Goal: Find specific page/section: Find specific page/section

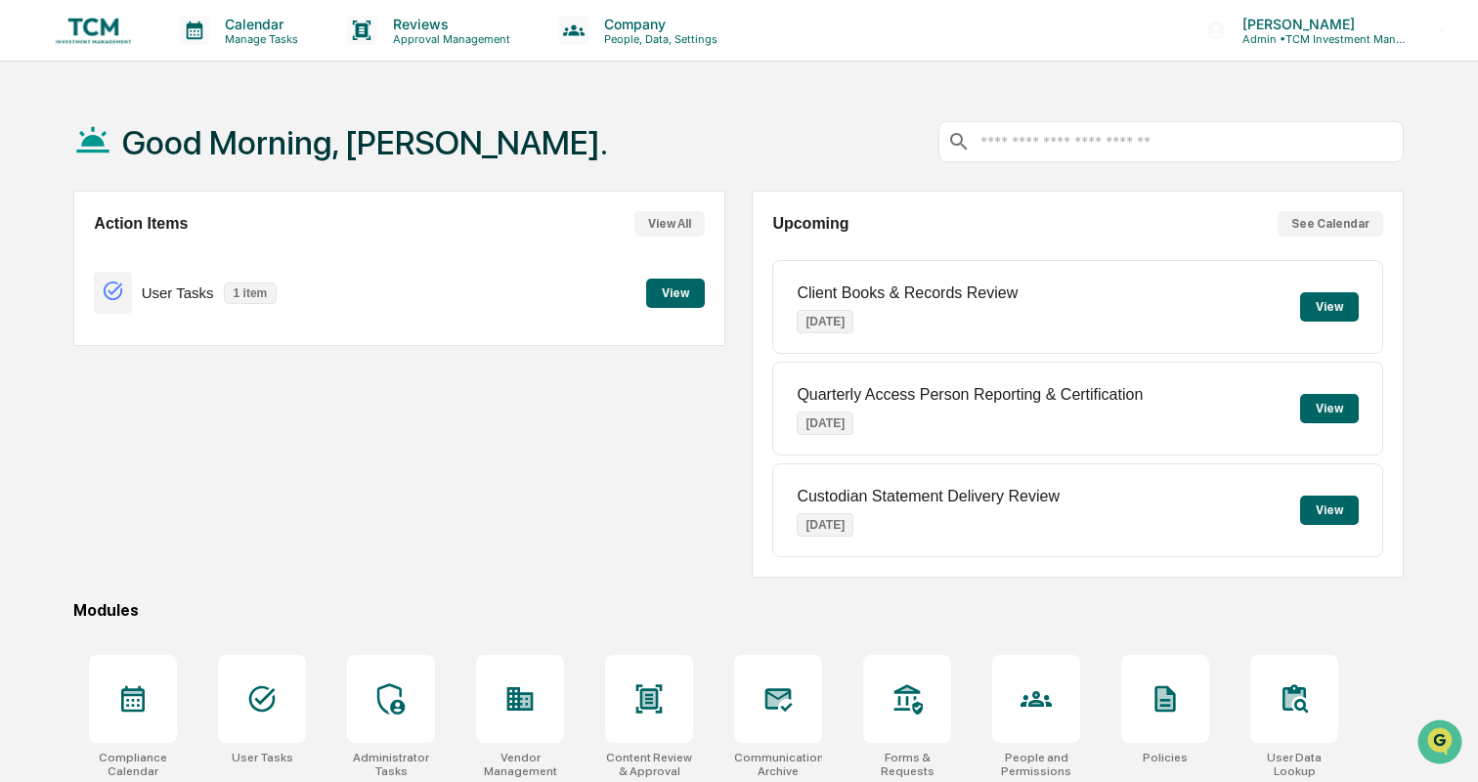
click at [679, 281] on button "View" at bounding box center [675, 293] width 59 height 29
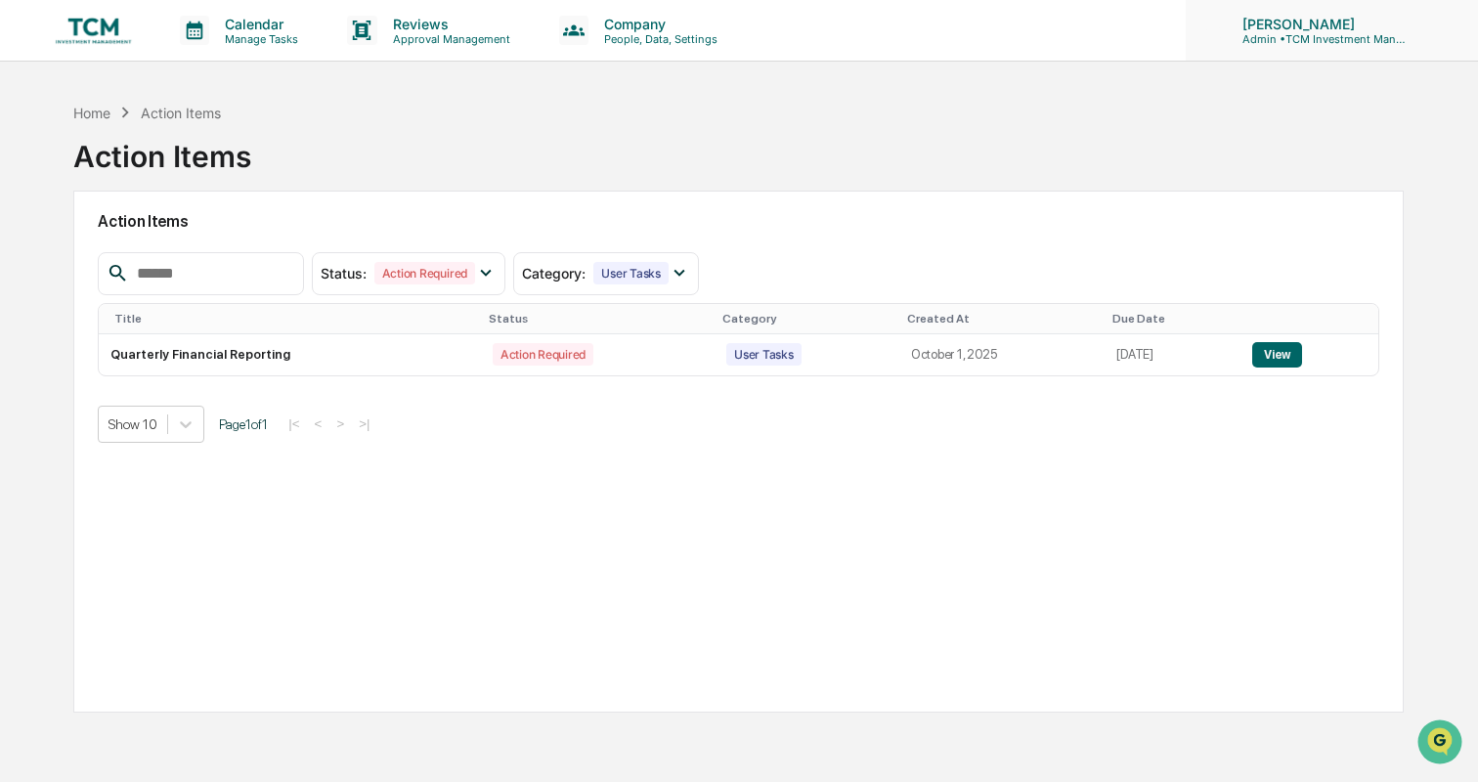
click at [1368, 17] on p "[PERSON_NAME]" at bounding box center [1318, 24] width 182 height 17
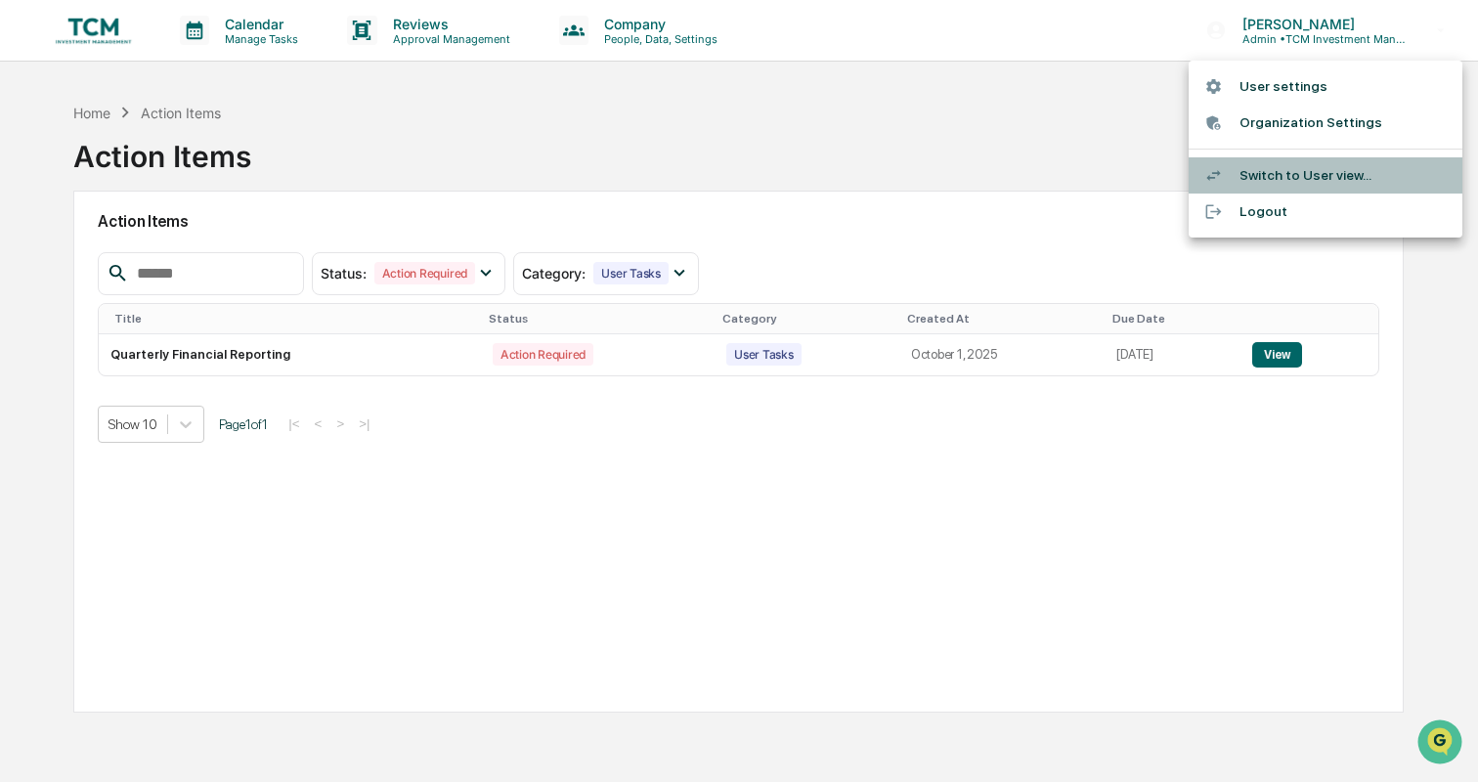
click at [1281, 167] on li "Switch to User view..." at bounding box center [1325, 175] width 274 height 36
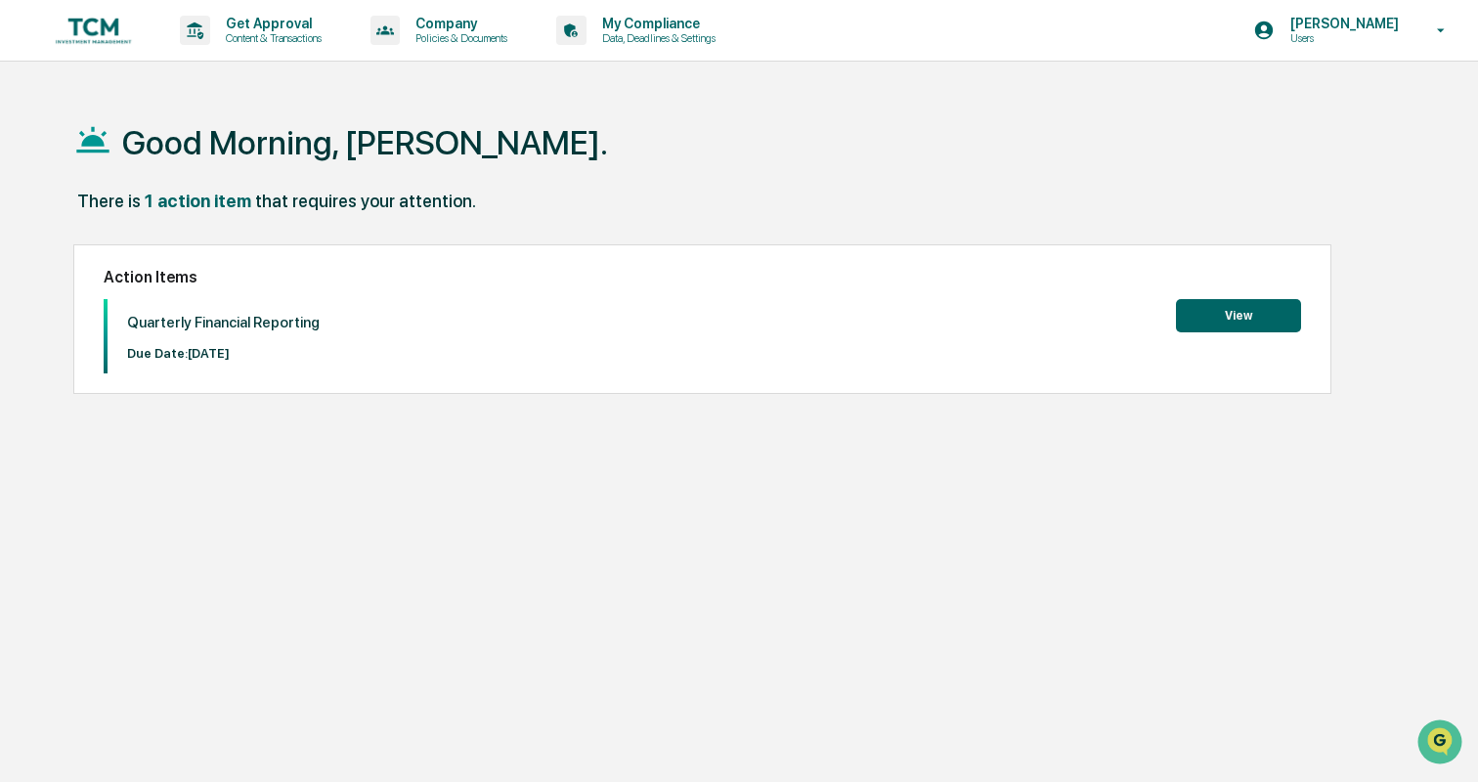
click at [1214, 309] on button "View" at bounding box center [1238, 315] width 125 height 33
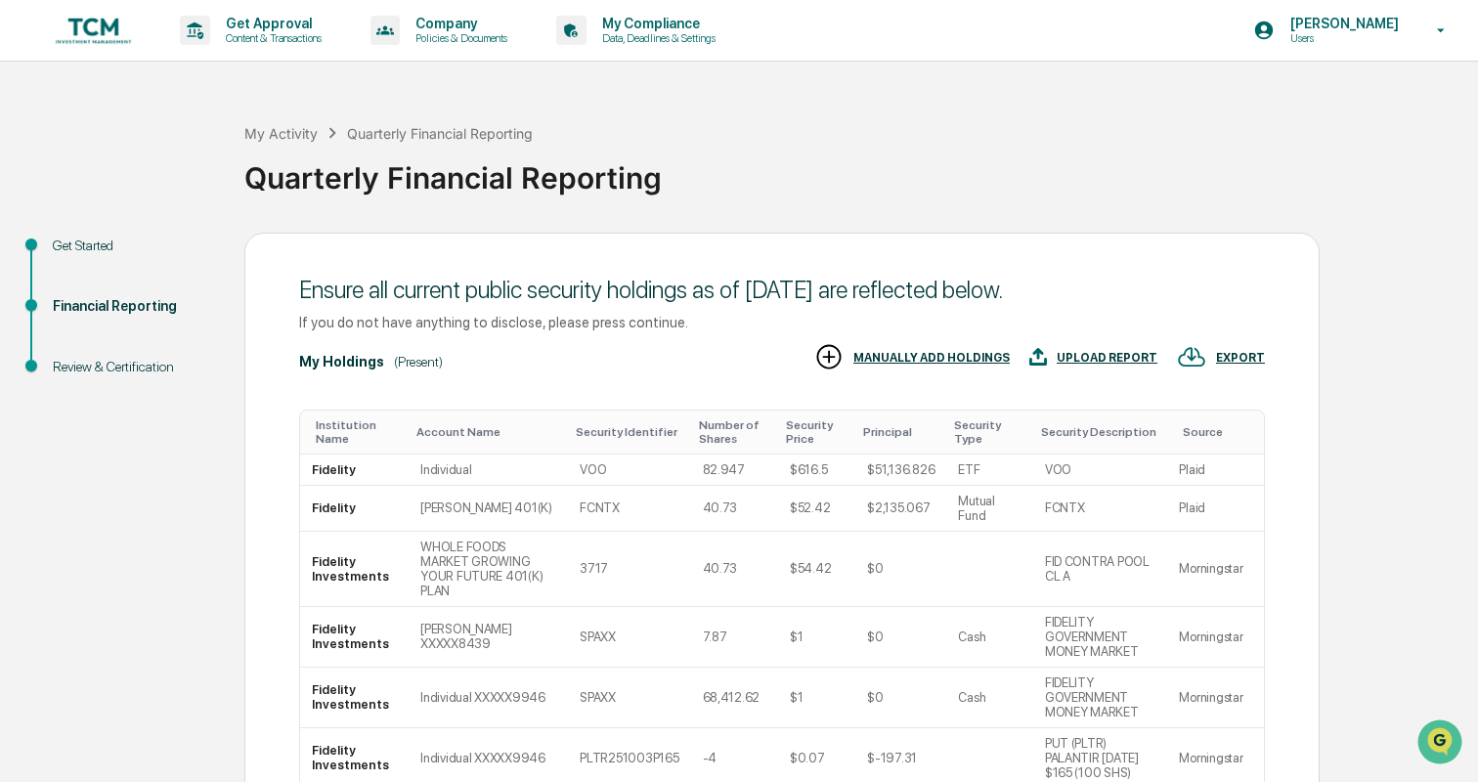
click at [96, 22] on img at bounding box center [94, 30] width 94 height 37
